Goal: Contribute content: Add original content to the website for others to see

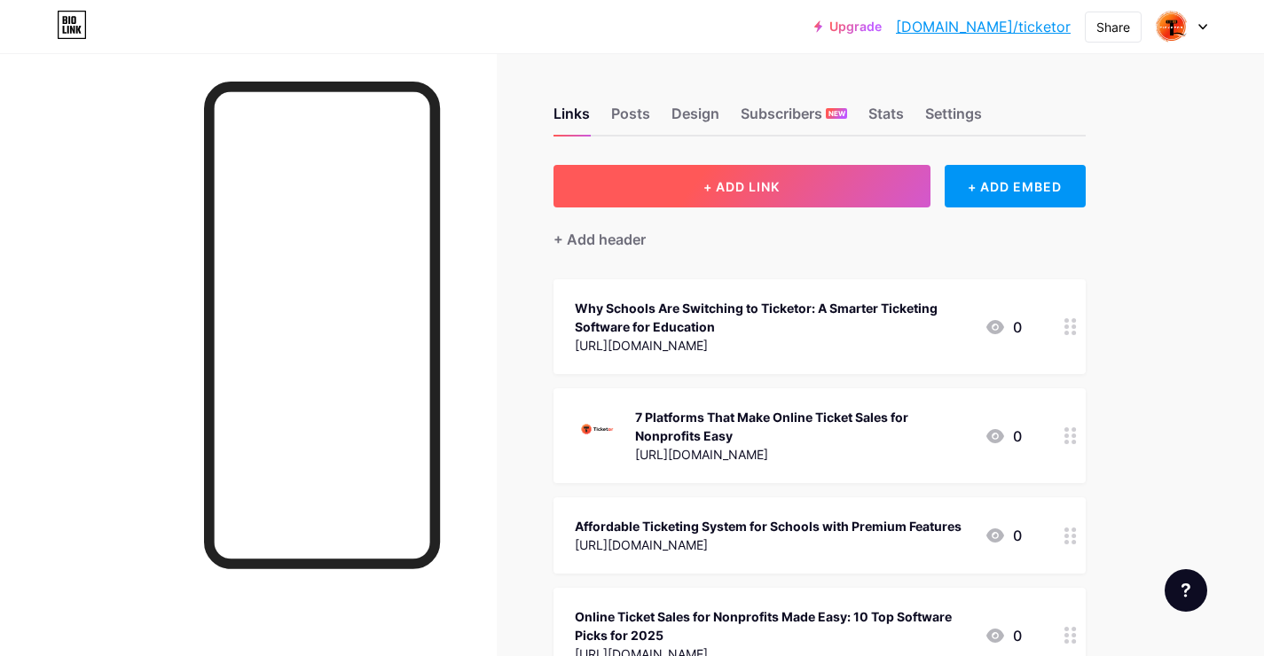
click at [779, 192] on span "+ ADD LINK" at bounding box center [741, 186] width 76 height 15
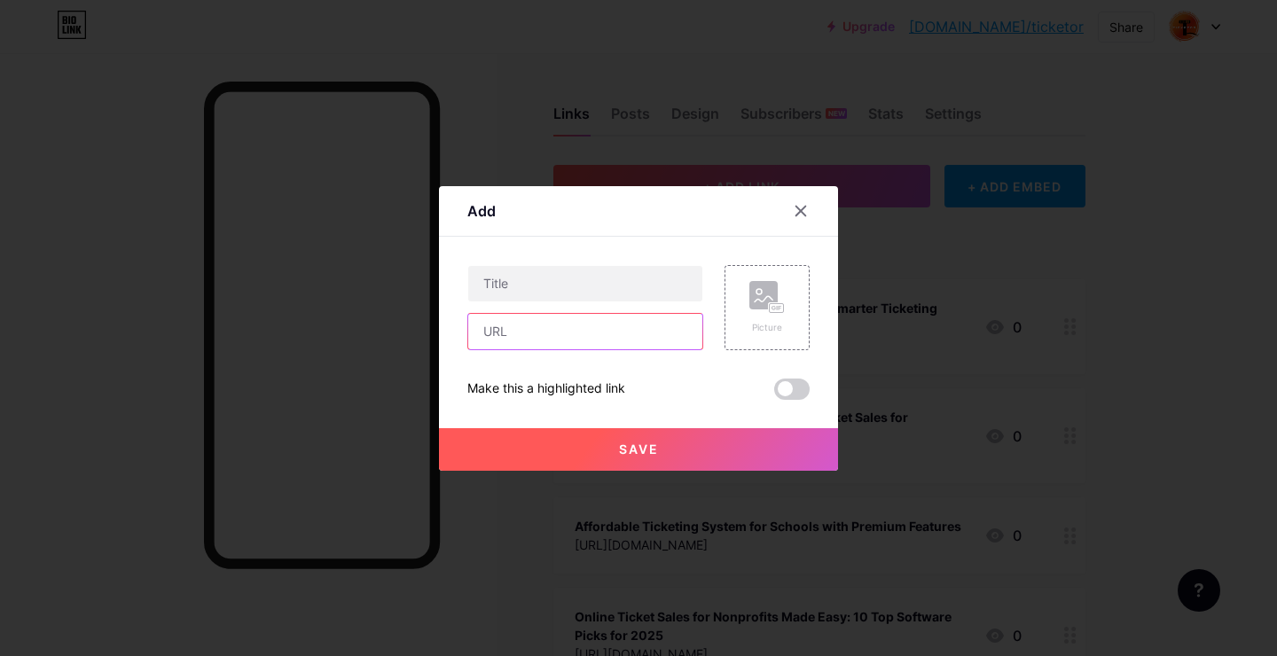
click at [498, 329] on input "text" at bounding box center [585, 331] width 234 height 35
paste input "[URL][DOMAIN_NAME]"
type input "[URL][DOMAIN_NAME]"
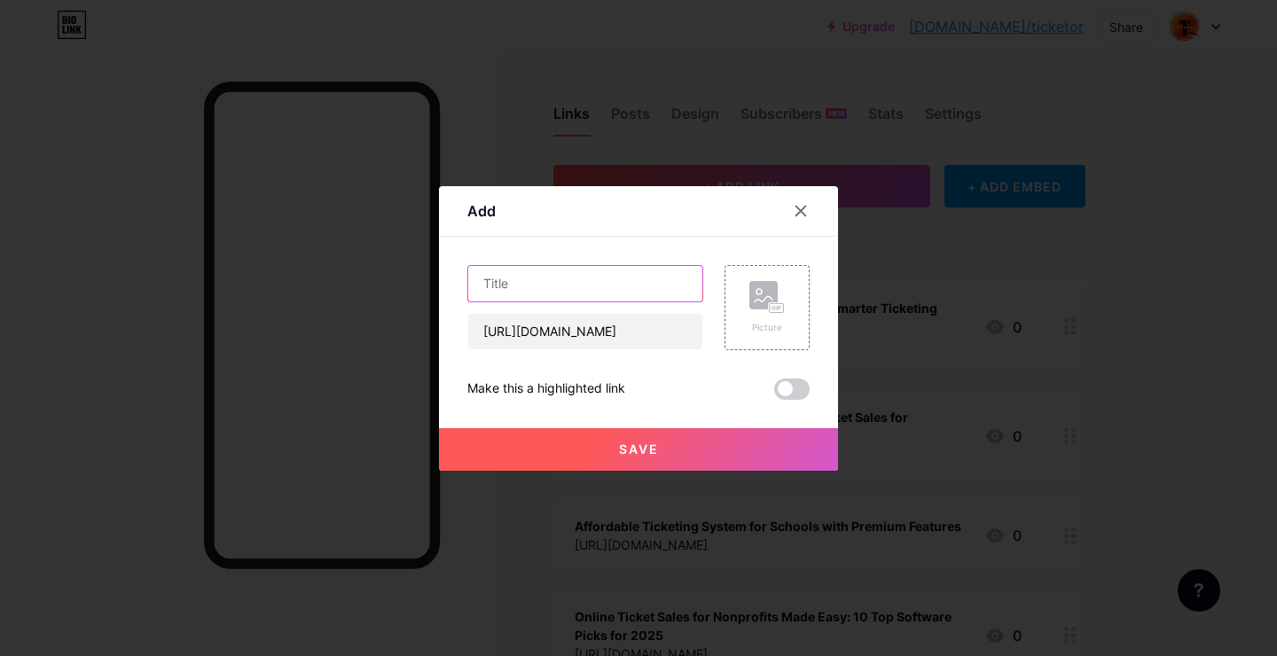
click at [513, 293] on input "text" at bounding box center [585, 283] width 234 height 35
paste input "Revolutionizing School Events with a Powerful Ticketing System for Schools"
type input "Revolutionizing School Events with a Powerful Ticketing System for Schools"
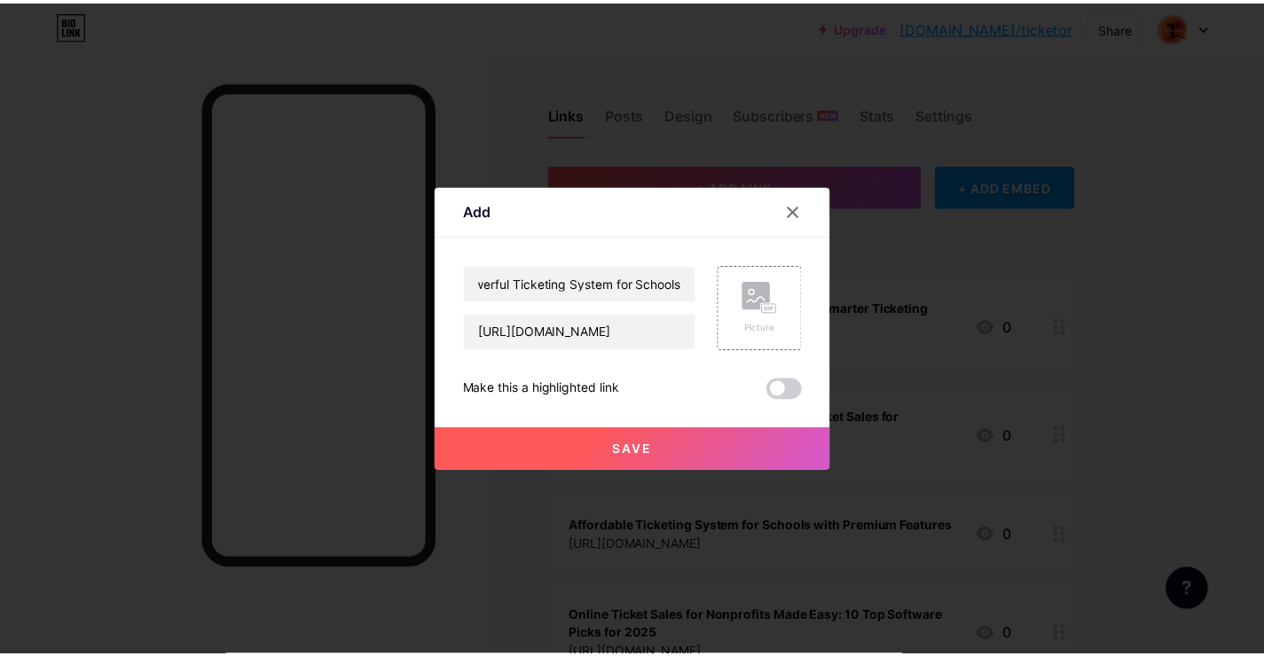
scroll to position [0, 0]
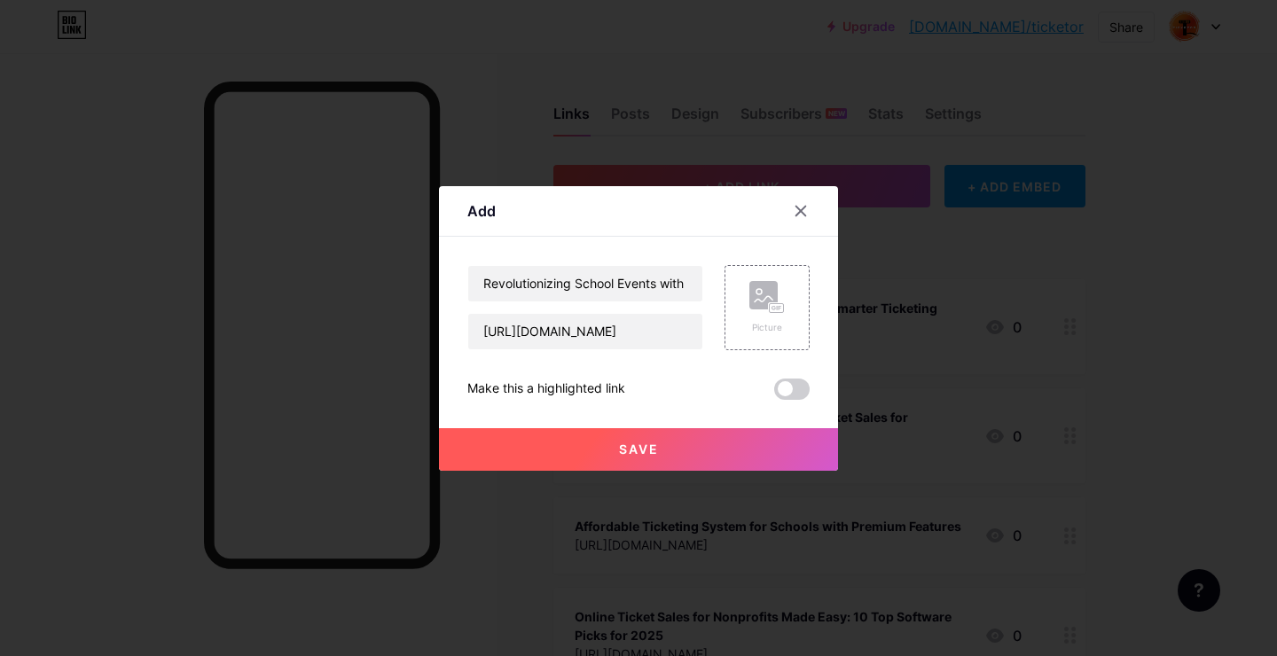
click at [551, 451] on button "Save" at bounding box center [638, 449] width 399 height 43
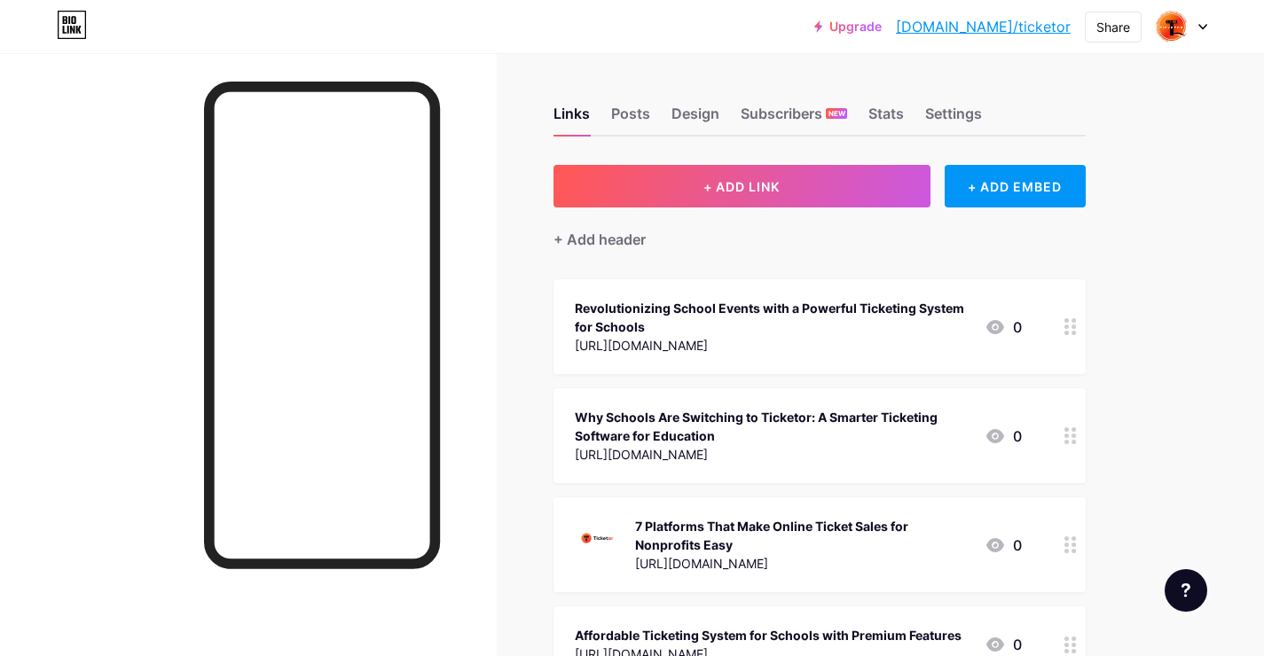
click at [1006, 26] on link "[DOMAIN_NAME]/ticketor" at bounding box center [983, 26] width 175 height 21
